Goal: Information Seeking & Learning: Learn about a topic

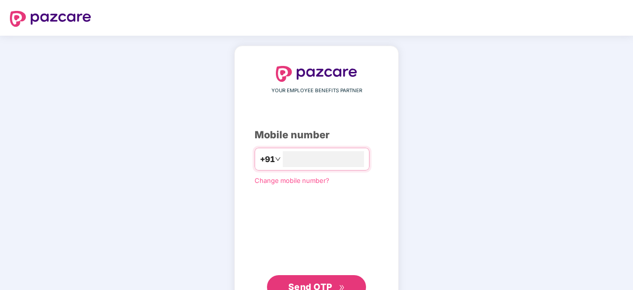
scroll to position [38, 0]
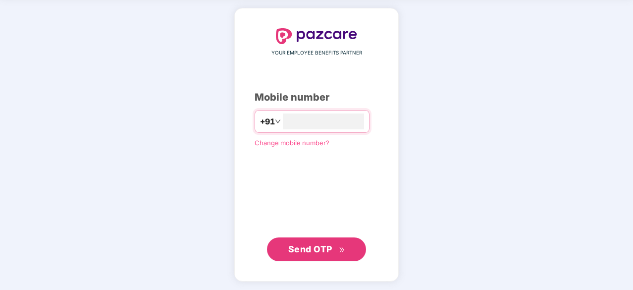
type input "**********"
click at [311, 246] on span "Send OTP" at bounding box center [310, 248] width 44 height 10
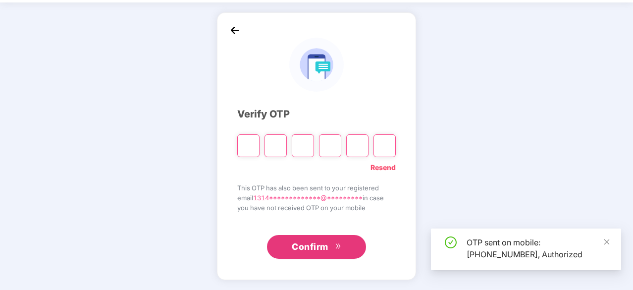
scroll to position [33, 0]
click at [252, 145] on input "Please enter verification code. Digit 1" at bounding box center [248, 146] width 22 height 23
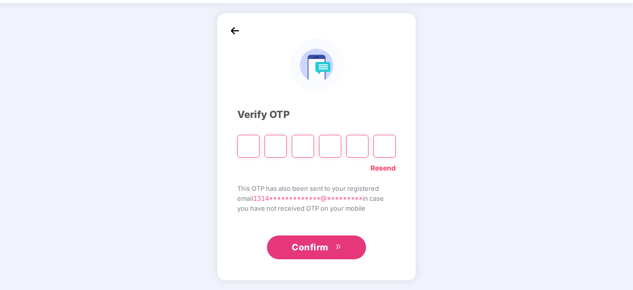
type input "*"
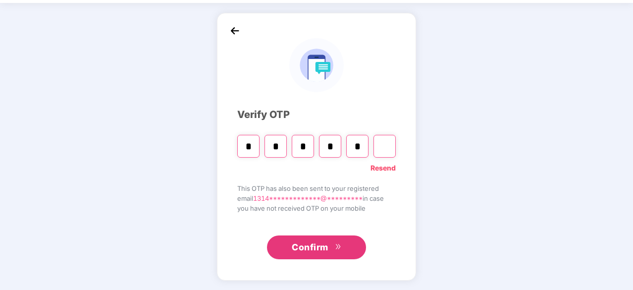
type input "*"
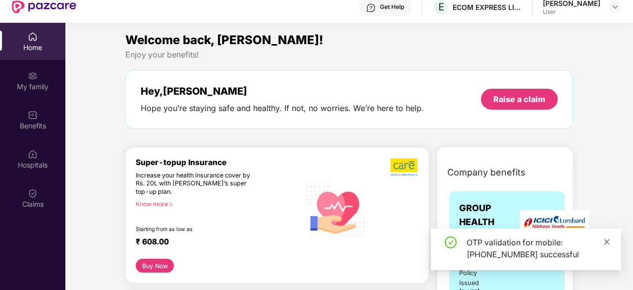
click at [606, 242] on icon "close" at bounding box center [607, 241] width 5 height 5
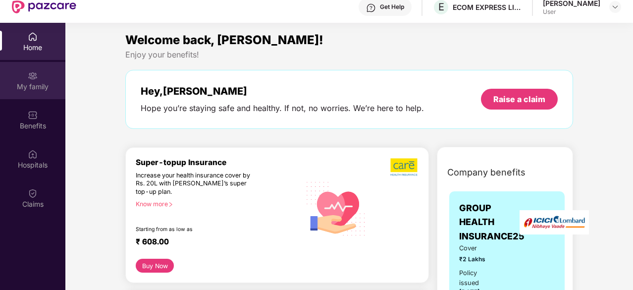
click at [17, 80] on div "My family" at bounding box center [32, 80] width 65 height 37
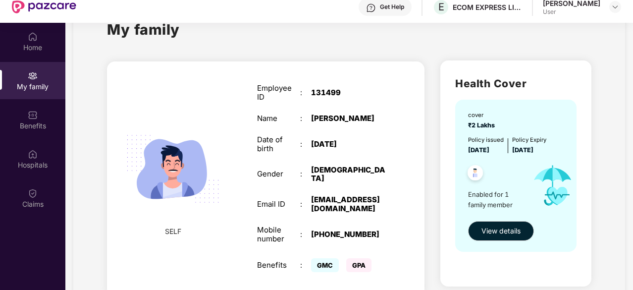
scroll to position [31, 0]
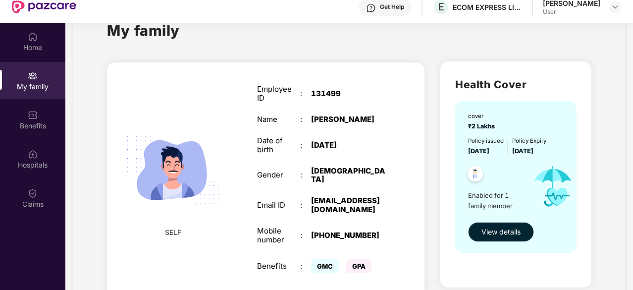
click at [505, 228] on span "View details" at bounding box center [501, 231] width 39 height 11
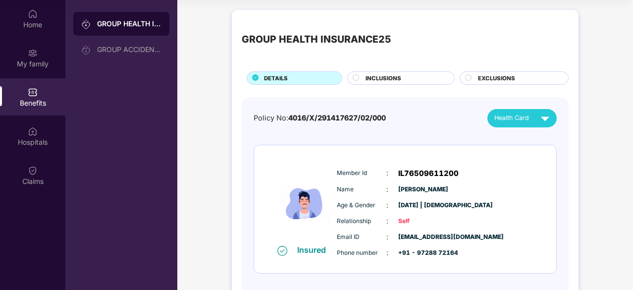
click at [372, 74] on span "INCLUSIONS" at bounding box center [384, 78] width 36 height 9
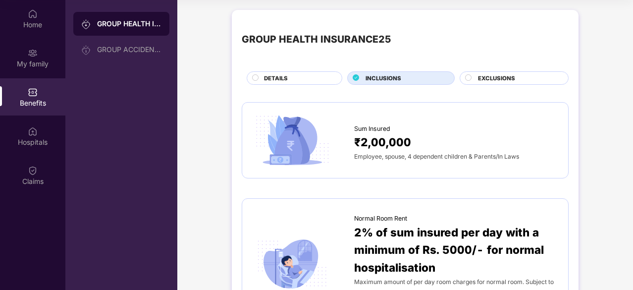
click at [330, 76] on div "DETAILS" at bounding box center [298, 79] width 78 height 10
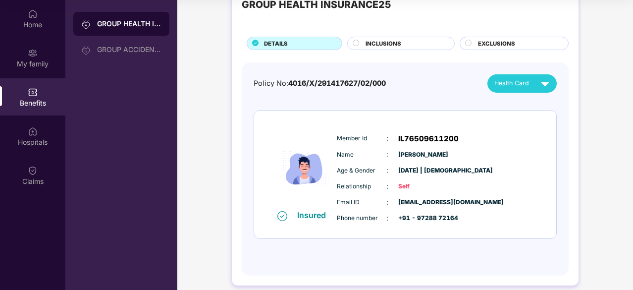
scroll to position [36, 0]
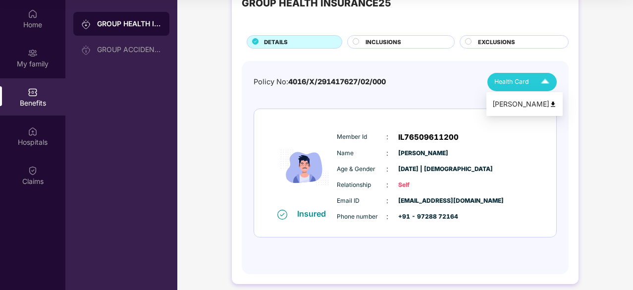
click at [537, 86] on img at bounding box center [545, 81] width 17 height 17
click at [473, 177] on div "Member Id : IL76509611200 Name : [PERSON_NAME] Age & Gender : [DATE] | [DEMOGRA…" at bounding box center [435, 176] width 202 height 101
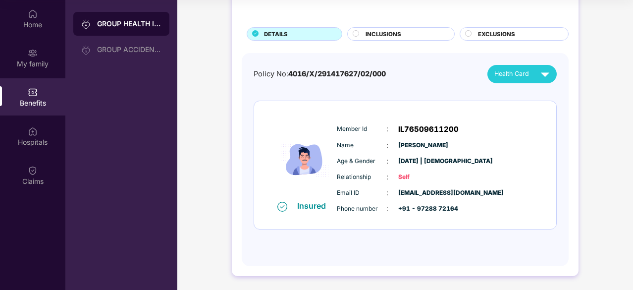
scroll to position [0, 0]
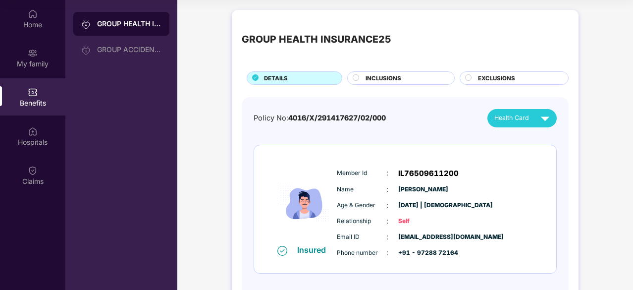
click at [392, 76] on span "INCLUSIONS" at bounding box center [384, 78] width 36 height 9
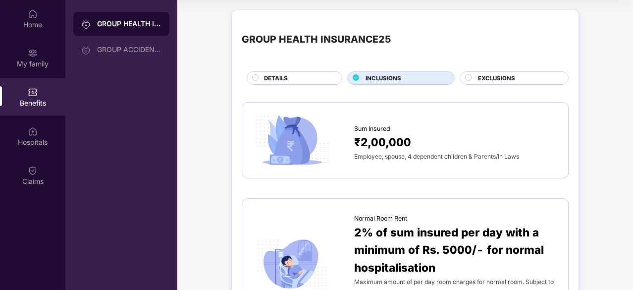
click at [511, 74] on span "EXCLUSIONS" at bounding box center [496, 78] width 37 height 9
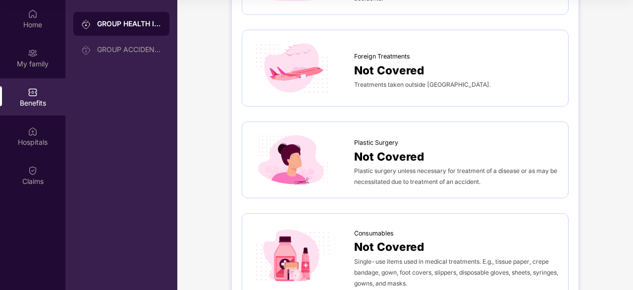
scroll to position [758, 0]
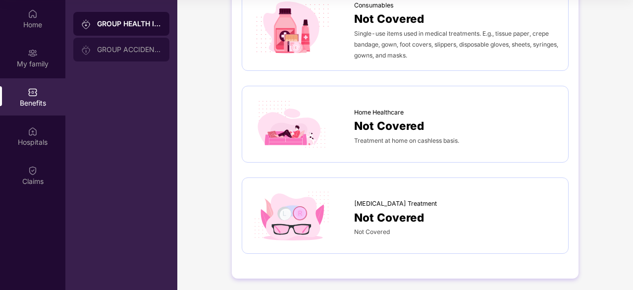
click at [151, 52] on div "GROUP ACCIDENTAL INSURANCE" at bounding box center [129, 50] width 64 height 8
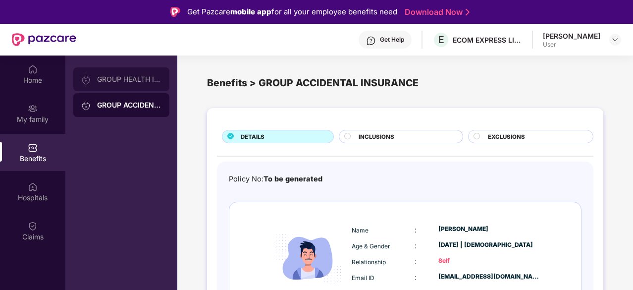
click at [144, 77] on div "GROUP HEALTH INSURANCE25" at bounding box center [129, 79] width 64 height 8
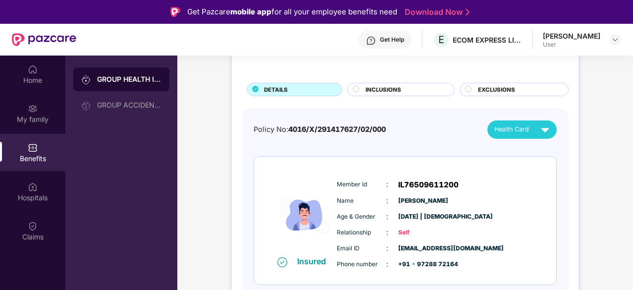
scroll to position [55, 0]
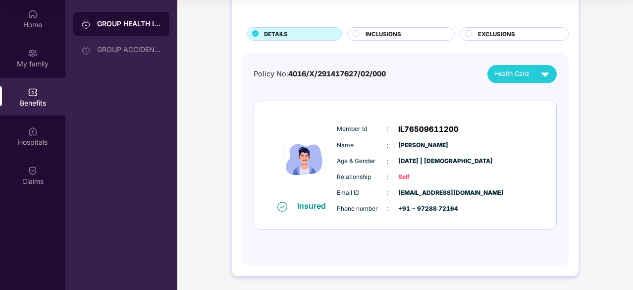
click at [406, 178] on span "Self" at bounding box center [423, 176] width 50 height 9
click at [427, 217] on div "Member Id : IL76509611200 Name : [PERSON_NAME] Age & Gender : [DATE] | [DEMOGRA…" at bounding box center [435, 168] width 202 height 101
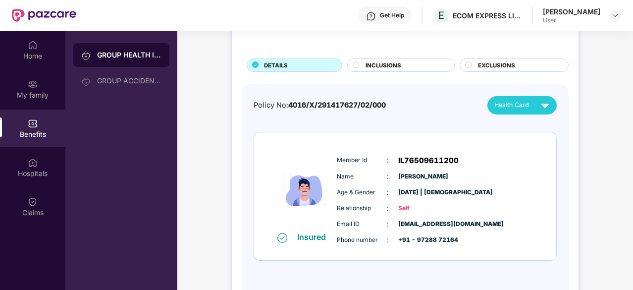
scroll to position [26, 0]
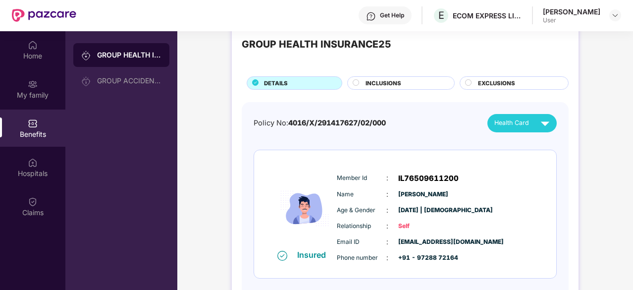
click at [410, 175] on span "IL76509611200" at bounding box center [428, 178] width 60 height 12
copy span "IL76509611200"
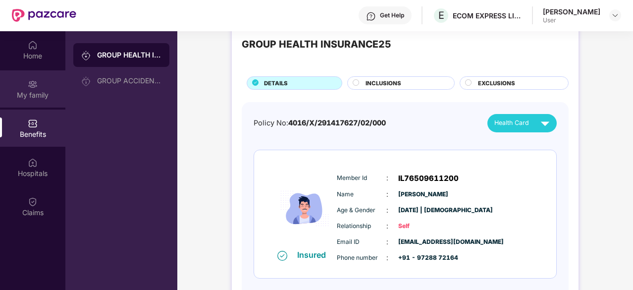
click at [44, 99] on div "My family" at bounding box center [32, 95] width 65 height 10
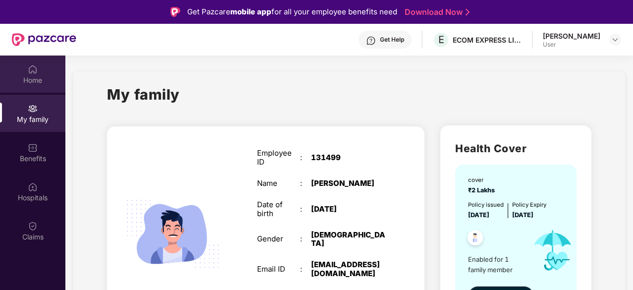
click at [32, 80] on div "Home" at bounding box center [32, 80] width 65 height 10
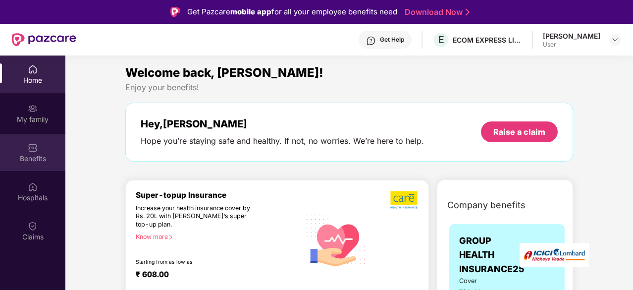
click at [36, 156] on div "Benefits" at bounding box center [32, 159] width 65 height 10
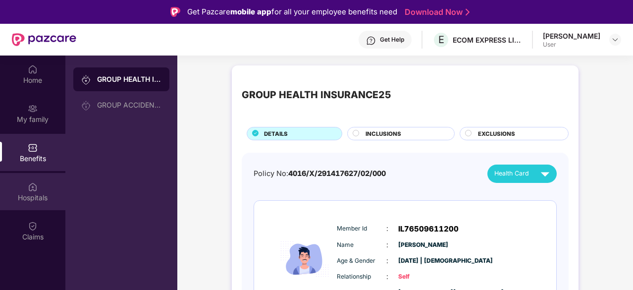
click at [43, 200] on div "Hospitals" at bounding box center [32, 198] width 65 height 10
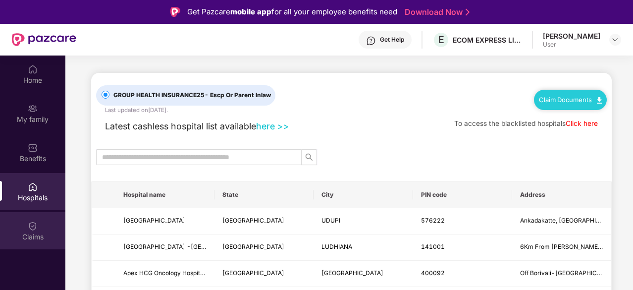
click at [18, 228] on div "Claims" at bounding box center [32, 230] width 65 height 37
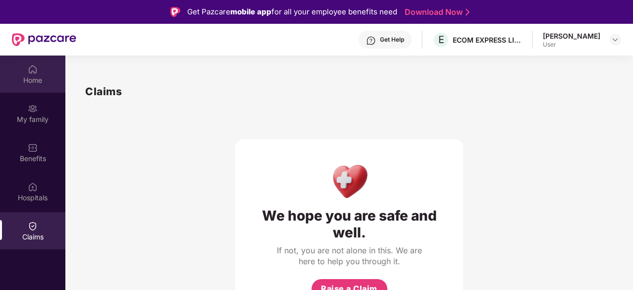
click at [43, 75] on div "Home" at bounding box center [32, 80] width 65 height 10
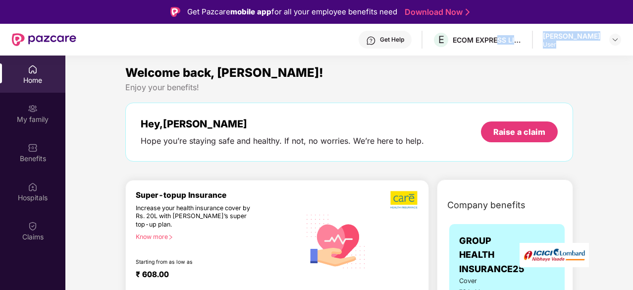
drag, startPoint x: 505, startPoint y: 50, endPoint x: 571, endPoint y: 44, distance: 66.2
click at [571, 44] on div "Get Help E ECOM EXPRESS LIMITED [PERSON_NAME] User" at bounding box center [348, 40] width 545 height 32
click at [571, 44] on div "User" at bounding box center [571, 45] width 57 height 8
click at [412, 38] on div "Get Help" at bounding box center [385, 40] width 53 height 18
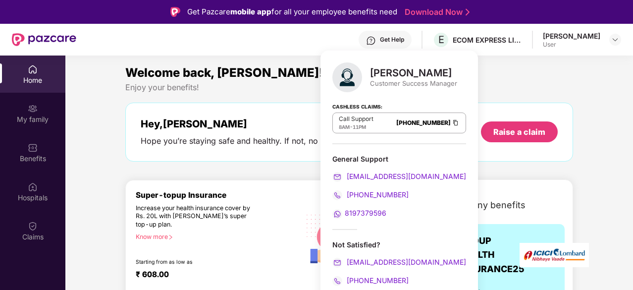
scroll to position [12, 0]
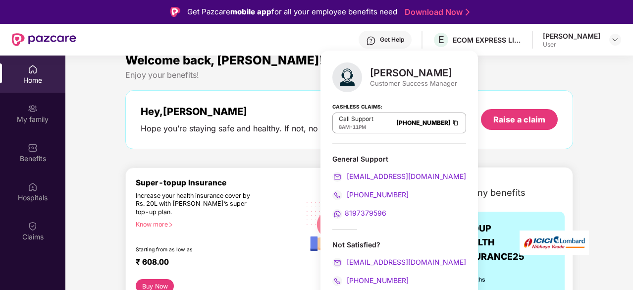
click at [393, 47] on div "Get Help" at bounding box center [385, 40] width 53 height 18
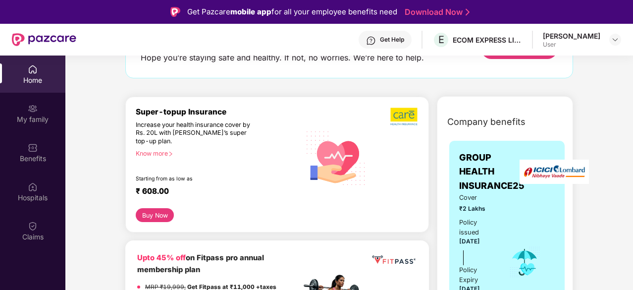
scroll to position [0, 0]
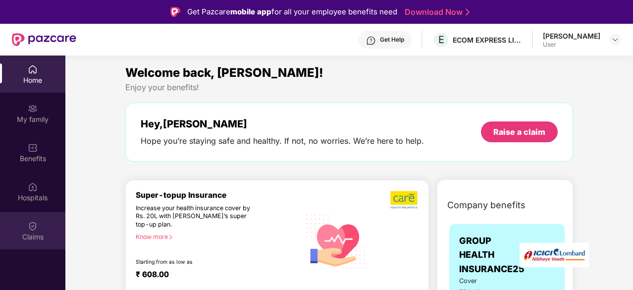
click at [21, 224] on div "Claims" at bounding box center [32, 230] width 65 height 37
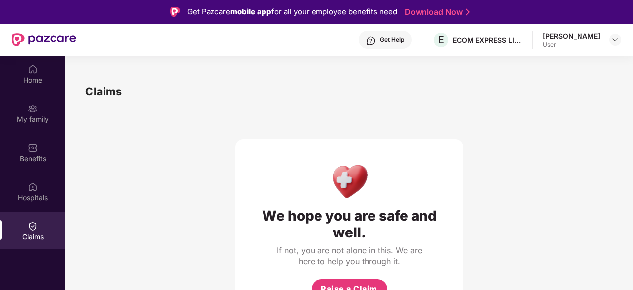
click at [609, 42] on div at bounding box center [615, 40] width 12 height 12
click at [615, 38] on img at bounding box center [615, 40] width 8 height 8
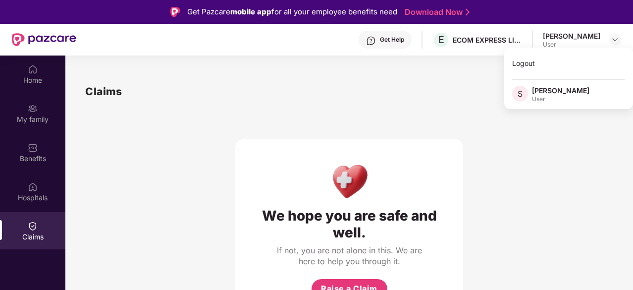
click at [555, 92] on div "[PERSON_NAME]" at bounding box center [560, 90] width 57 height 9
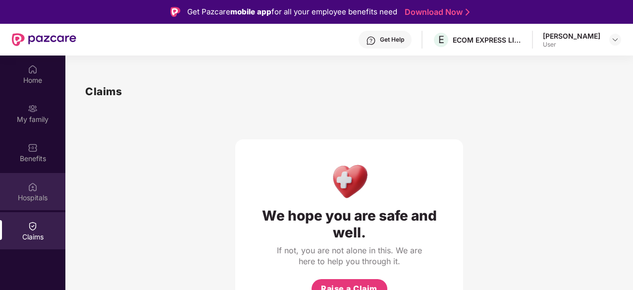
click at [38, 193] on div "Hospitals" at bounding box center [32, 198] width 65 height 10
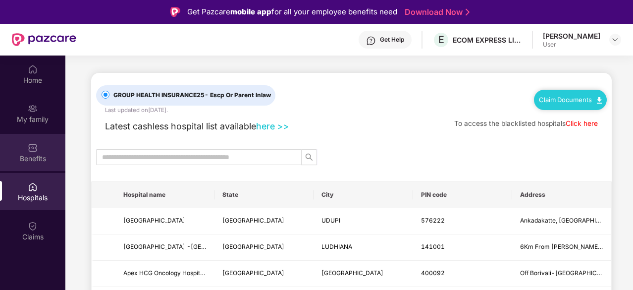
click at [38, 160] on div "Benefits" at bounding box center [32, 159] width 65 height 10
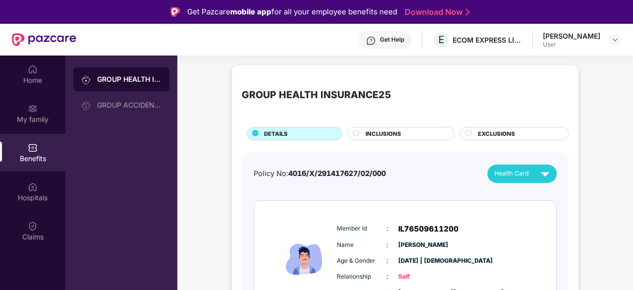
scroll to position [44, 0]
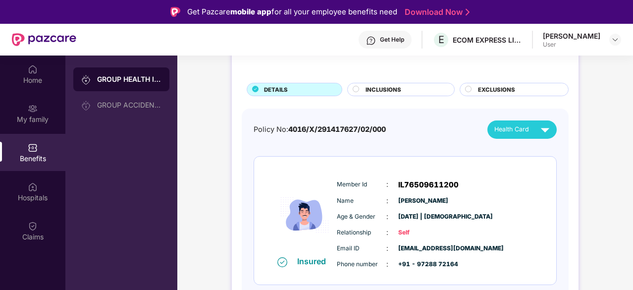
click at [410, 86] on div "INCLUSIONS" at bounding box center [405, 90] width 89 height 10
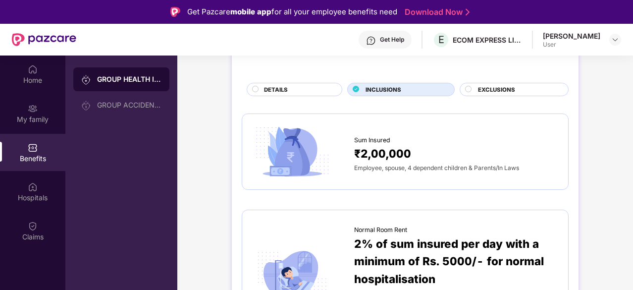
click at [488, 87] on span "EXCLUSIONS" at bounding box center [496, 89] width 37 height 9
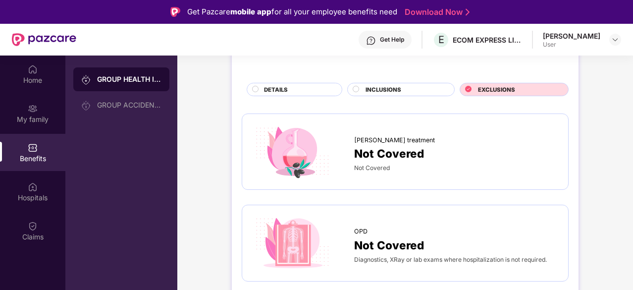
click at [389, 91] on span "INCLUSIONS" at bounding box center [384, 89] width 36 height 9
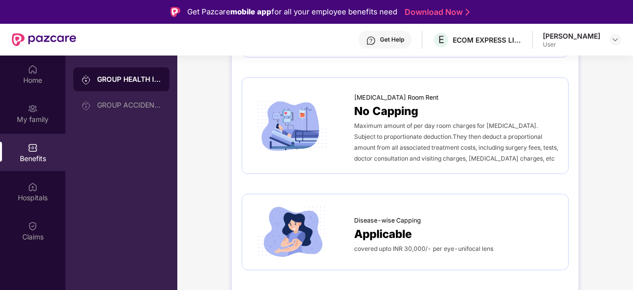
scroll to position [325, 0]
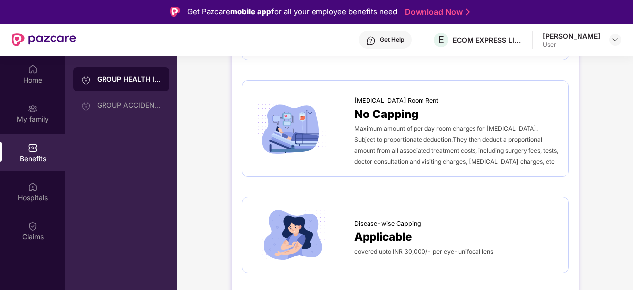
click at [384, 109] on span "No Capping" at bounding box center [386, 113] width 64 height 17
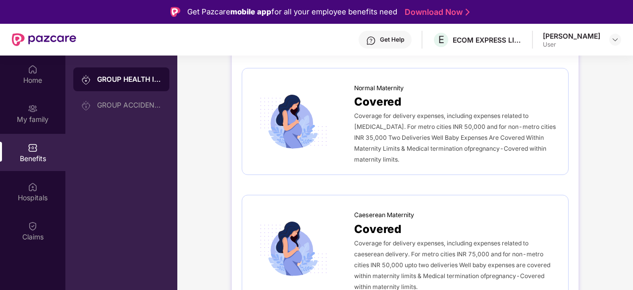
scroll to position [1056, 0]
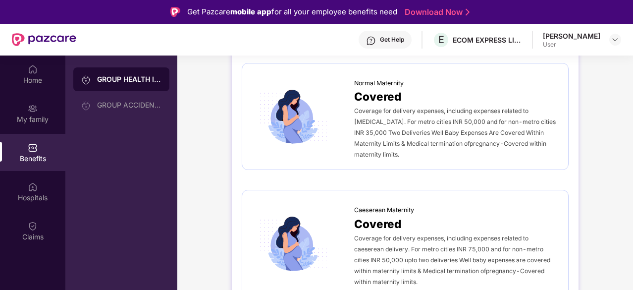
click at [376, 80] on span "Normal Maternity" at bounding box center [379, 83] width 50 height 10
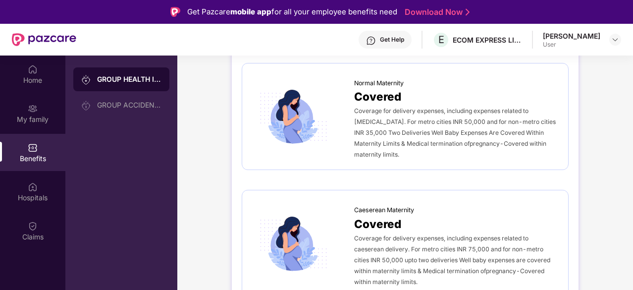
click at [366, 105] on div "Coverage for delivery expenses, including expenses related to [MEDICAL_DATA]. F…" at bounding box center [456, 132] width 204 height 55
click at [374, 114] on div "Coverage for delivery expenses, including expenses related to [MEDICAL_DATA]. F…" at bounding box center [456, 132] width 204 height 55
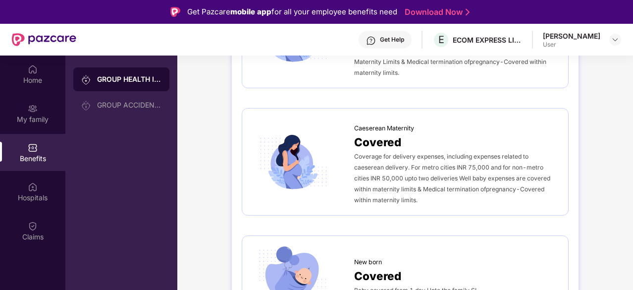
scroll to position [1138, 0]
click at [366, 124] on span "Caeserean Maternity" at bounding box center [384, 128] width 60 height 10
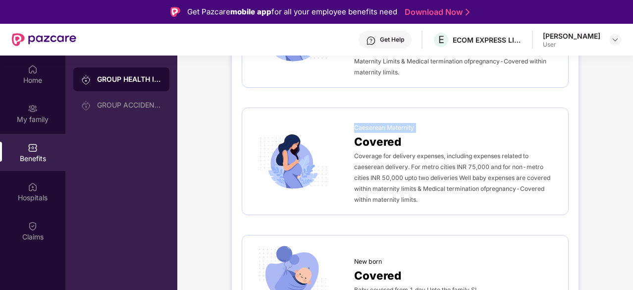
click at [366, 124] on span "Caeserean Maternity" at bounding box center [384, 128] width 60 height 10
click at [348, 137] on div at bounding box center [303, 161] width 102 height 56
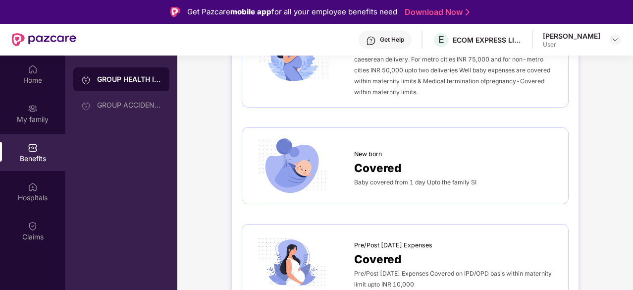
scroll to position [1248, 0]
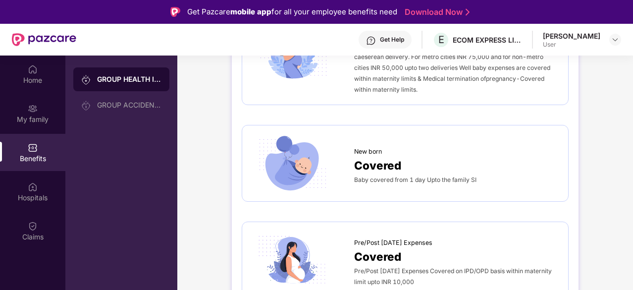
click at [324, 156] on img at bounding box center [292, 163] width 80 height 56
click at [133, 104] on div "GROUP ACCIDENTAL INSURANCE" at bounding box center [129, 105] width 64 height 8
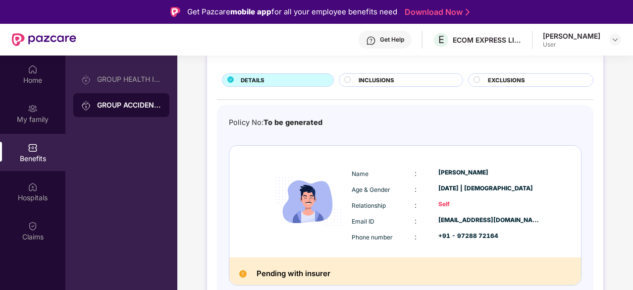
scroll to position [55, 0]
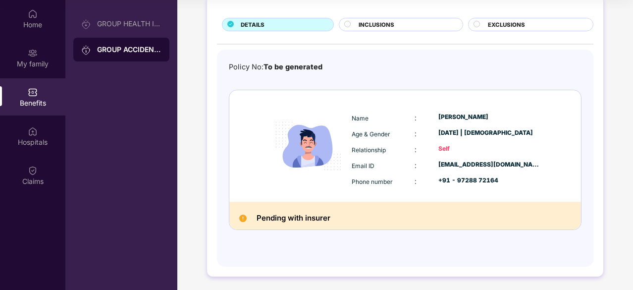
click at [293, 217] on h2 "Pending with insurer" at bounding box center [294, 218] width 74 height 13
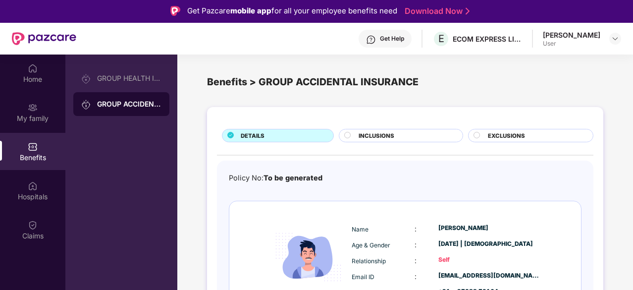
scroll to position [0, 0]
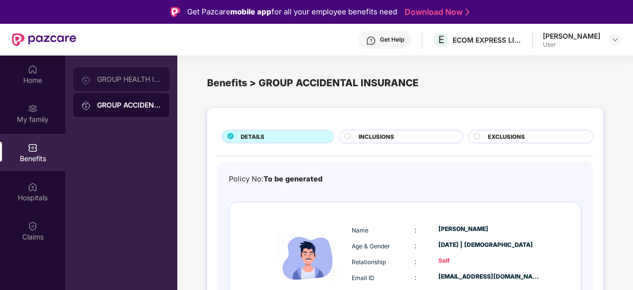
click at [148, 82] on div "GROUP HEALTH INSURANCE25" at bounding box center [129, 79] width 64 height 8
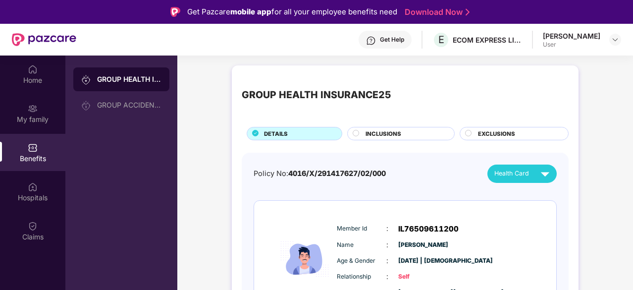
scroll to position [44, 0]
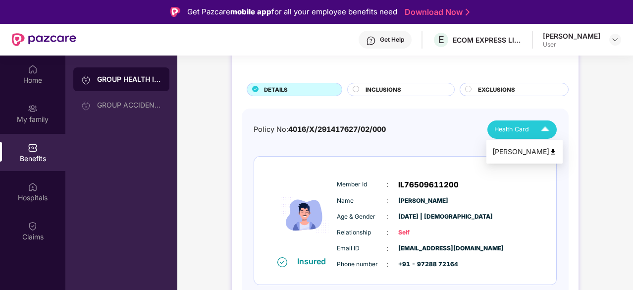
click at [509, 129] on span "Health Card" at bounding box center [512, 129] width 35 height 10
click at [512, 147] on div "[PERSON_NAME]" at bounding box center [525, 151] width 64 height 11
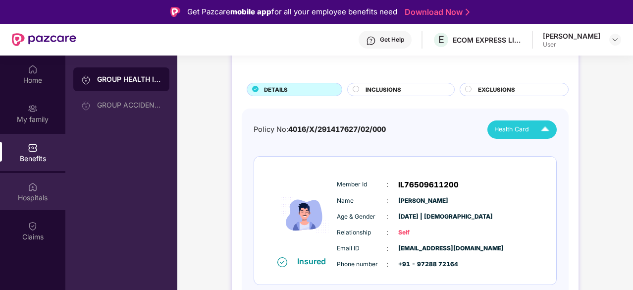
click at [36, 192] on div "Hospitals" at bounding box center [32, 191] width 65 height 37
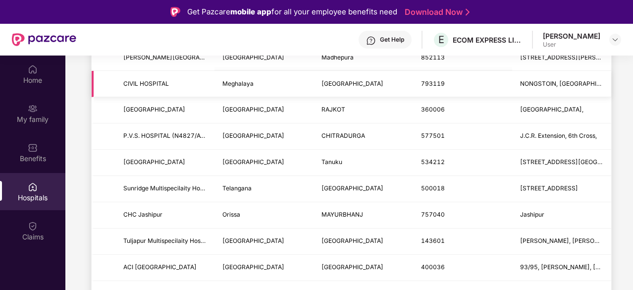
scroll to position [647, 0]
